Goal: Check status

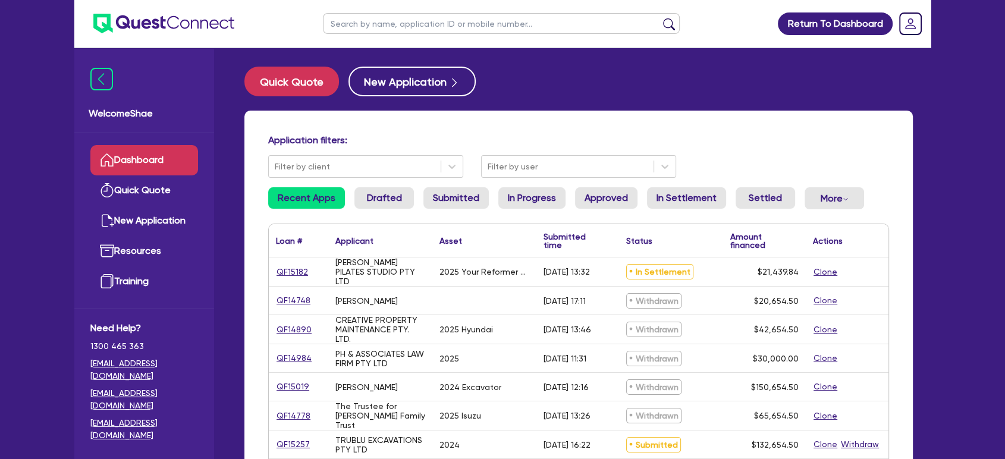
click at [349, 27] on input "text" at bounding box center [501, 23] width 357 height 21
type input "QF14608"
click at [660, 18] on button "submit" at bounding box center [669, 26] width 19 height 17
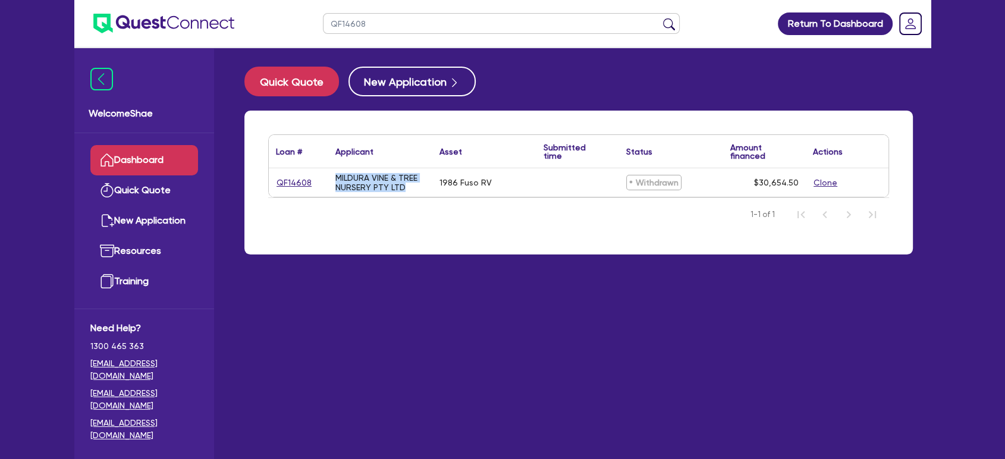
drag, startPoint x: 409, startPoint y: 193, endPoint x: 325, endPoint y: 174, distance: 86.2
click at [325, 174] on div "QF14608 MILDURA VINE & TREE NURSERY PTY LTD 1986 Fuso RV Withdrawn $30,654.50 C…" at bounding box center [579, 182] width 620 height 29
click at [353, 182] on div "MILDURA VINE & TREE NURSERY PTY LTD" at bounding box center [381, 182] width 90 height 19
drag, startPoint x: 334, startPoint y: 176, endPoint x: 425, endPoint y: 189, distance: 91.5
click at [425, 189] on div "MILDURA VINE & TREE NURSERY PTY LTD" at bounding box center [380, 182] width 104 height 29
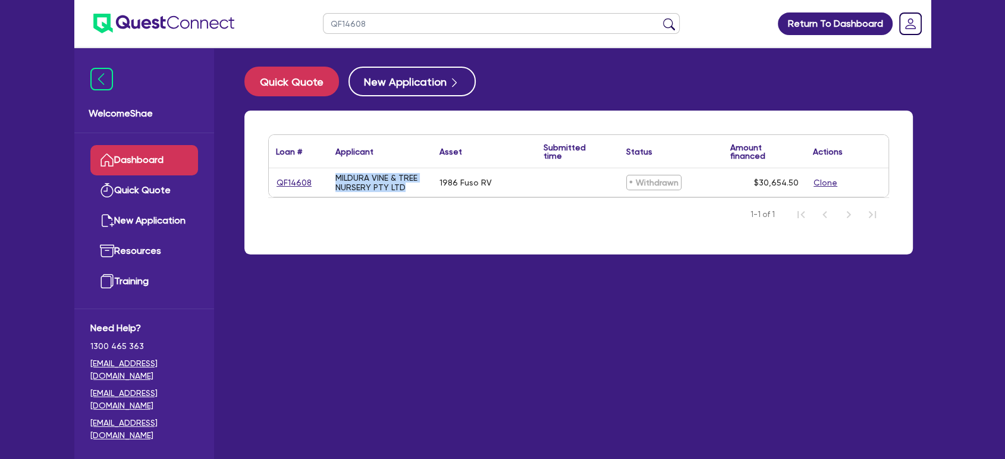
click at [425, 189] on div "MILDURA VINE & TREE NURSERY PTY LTD" at bounding box center [381, 182] width 90 height 19
click at [288, 181] on link "QF14608" at bounding box center [294, 183] width 36 height 14
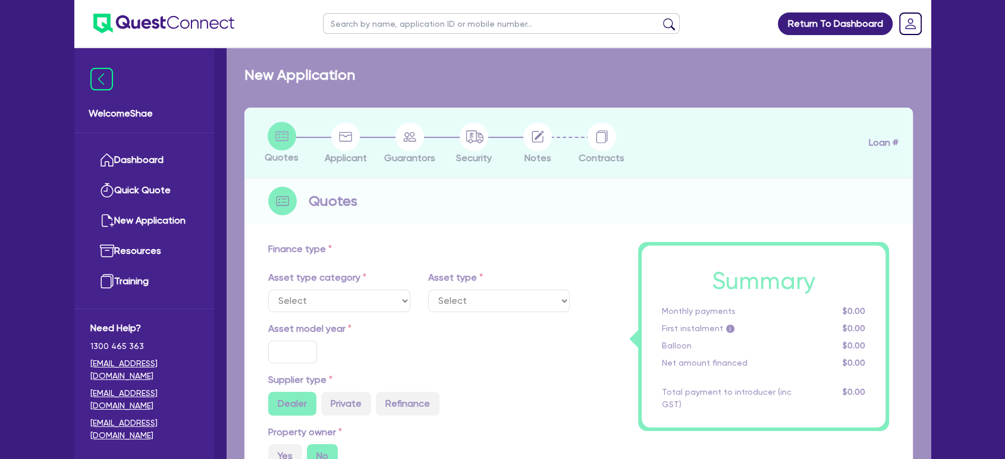
select select "CARS_AND_LIGHT_TRUCKS"
type input "1986"
type input "30,000"
type input "10"
type input "3,065.45"
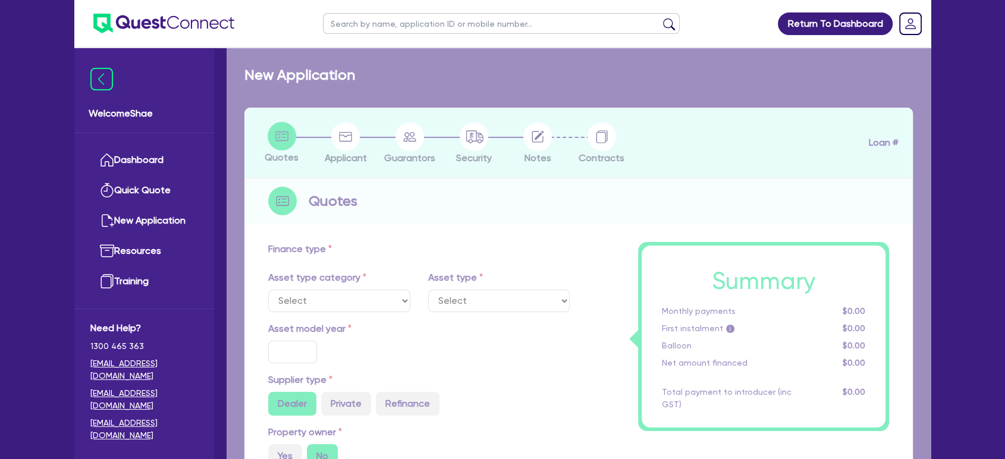
type input "15"
select select "VANS_AND_UTES"
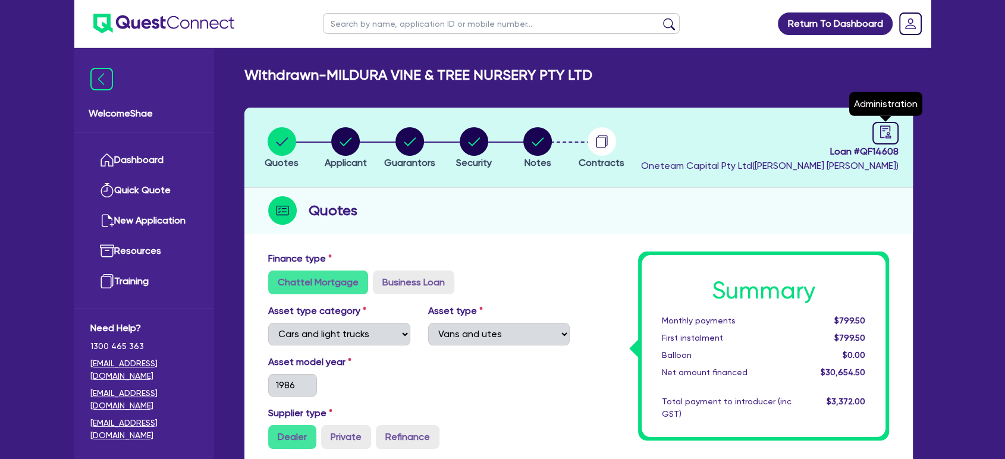
drag, startPoint x: 885, startPoint y: 130, endPoint x: 775, endPoint y: 186, distance: 123.5
click at [885, 131] on icon "audit" at bounding box center [886, 132] width 11 height 12
select select "WITHDRAWN_BY_INTRODUCER"
select select "Other"
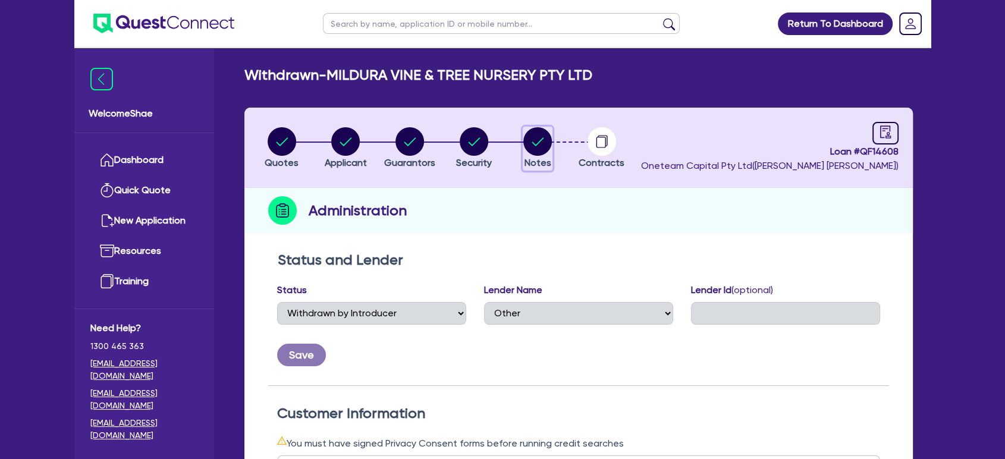
click at [546, 133] on circle "button" at bounding box center [538, 141] width 29 height 29
select select "Other"
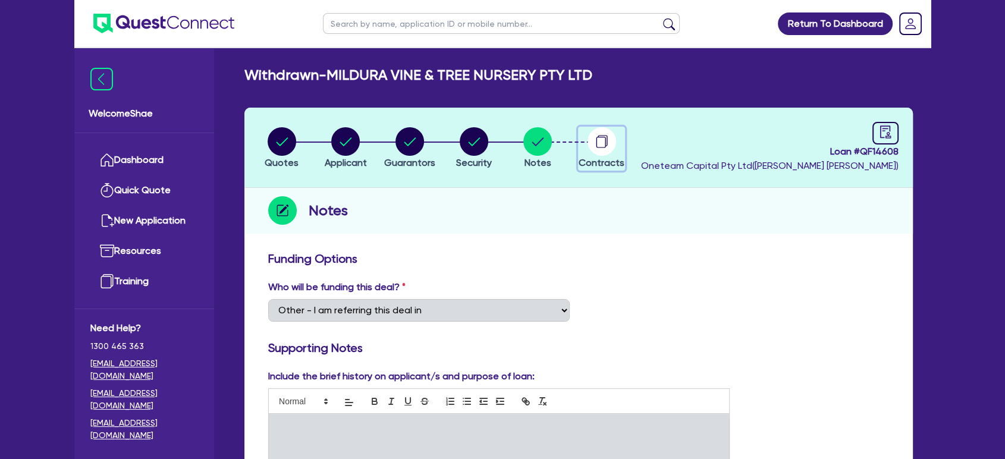
click at [590, 140] on circle "button" at bounding box center [602, 141] width 29 height 29
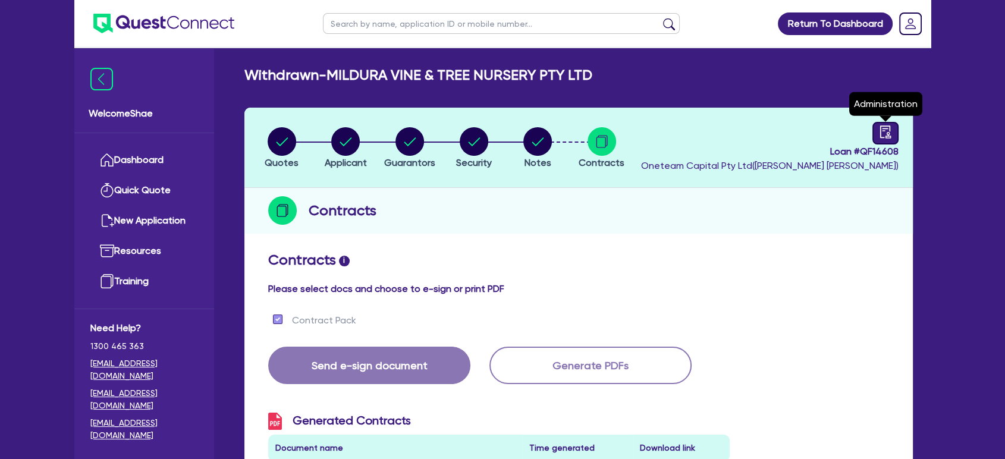
click at [885, 123] on link at bounding box center [886, 133] width 26 height 23
select select "WITHDRAWN_BY_INTRODUCER"
select select "Other"
